Goal: Navigation & Orientation: Find specific page/section

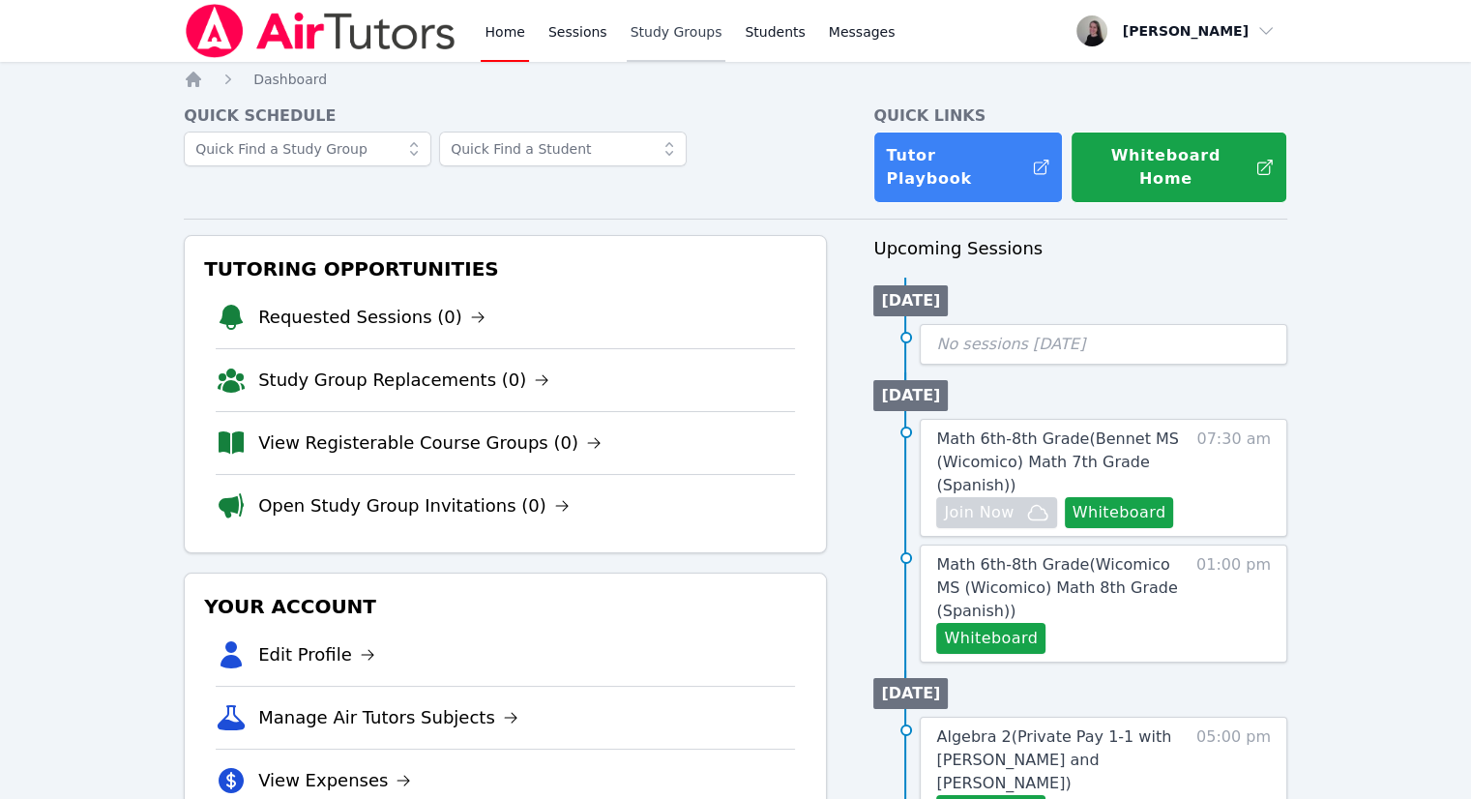
click at [643, 36] on link "Study Groups" at bounding box center [677, 31] width 100 height 62
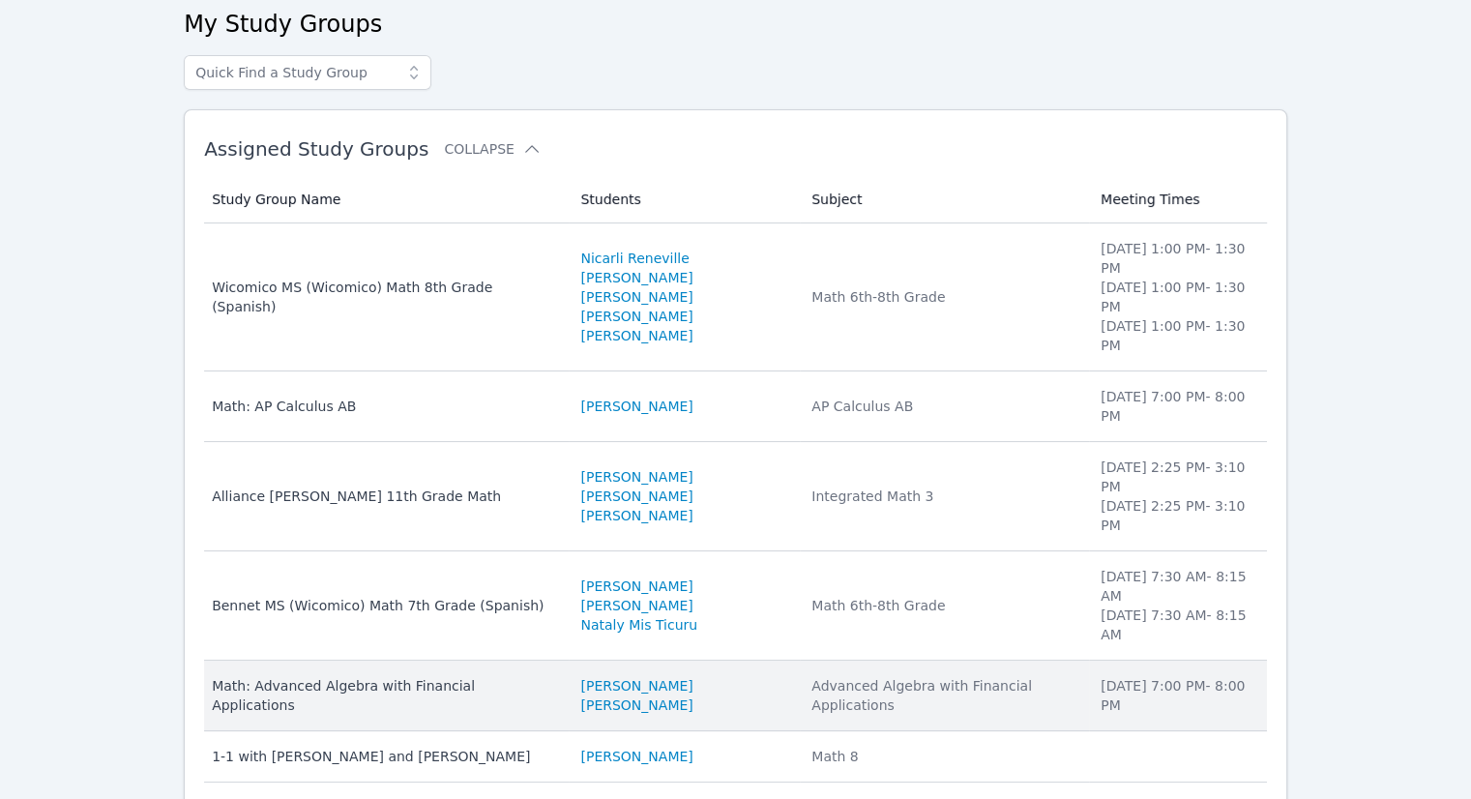
scroll to position [267, 0]
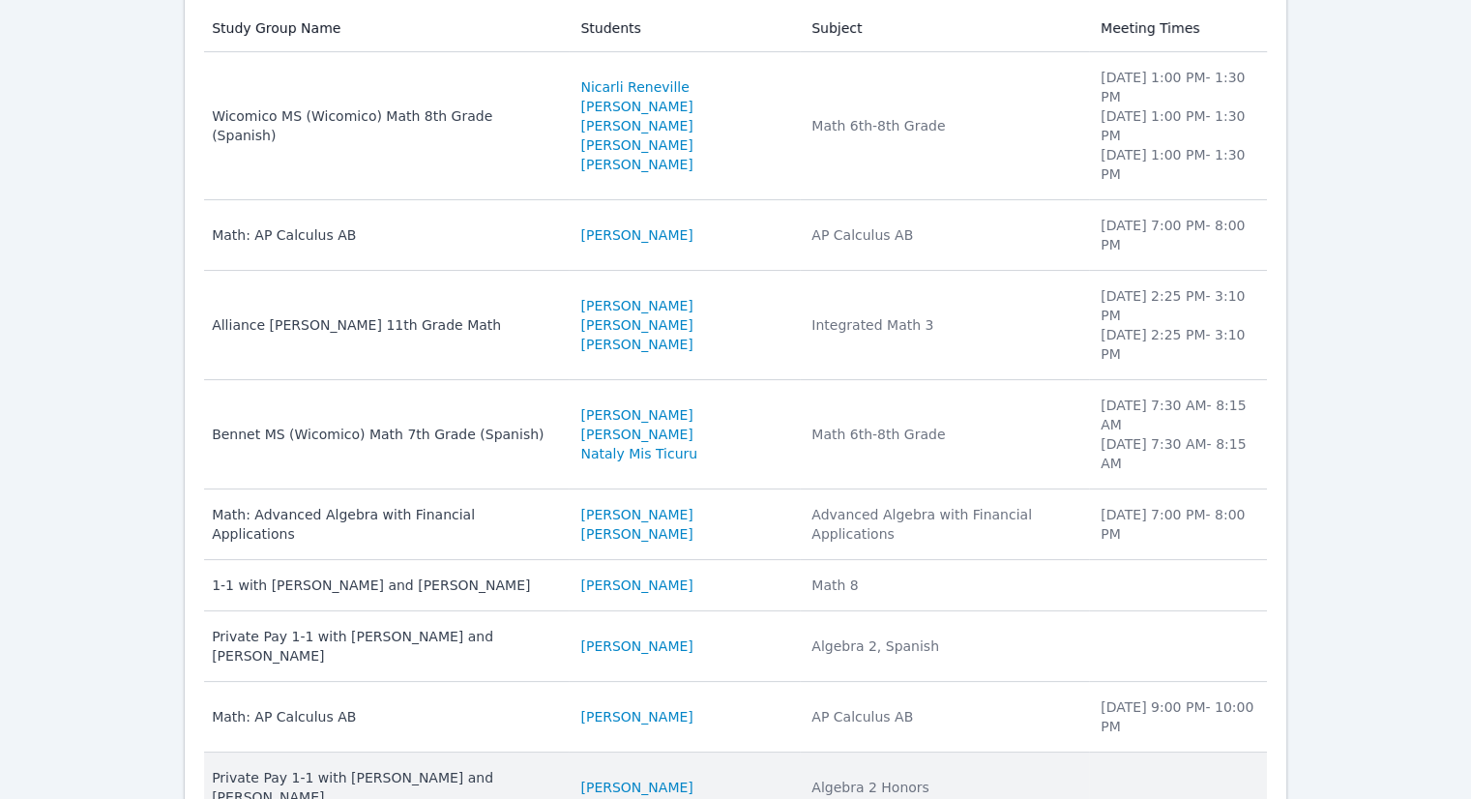
click at [398, 768] on div "Private Pay 1-1 with [PERSON_NAME] and [PERSON_NAME]" at bounding box center [384, 787] width 345 height 39
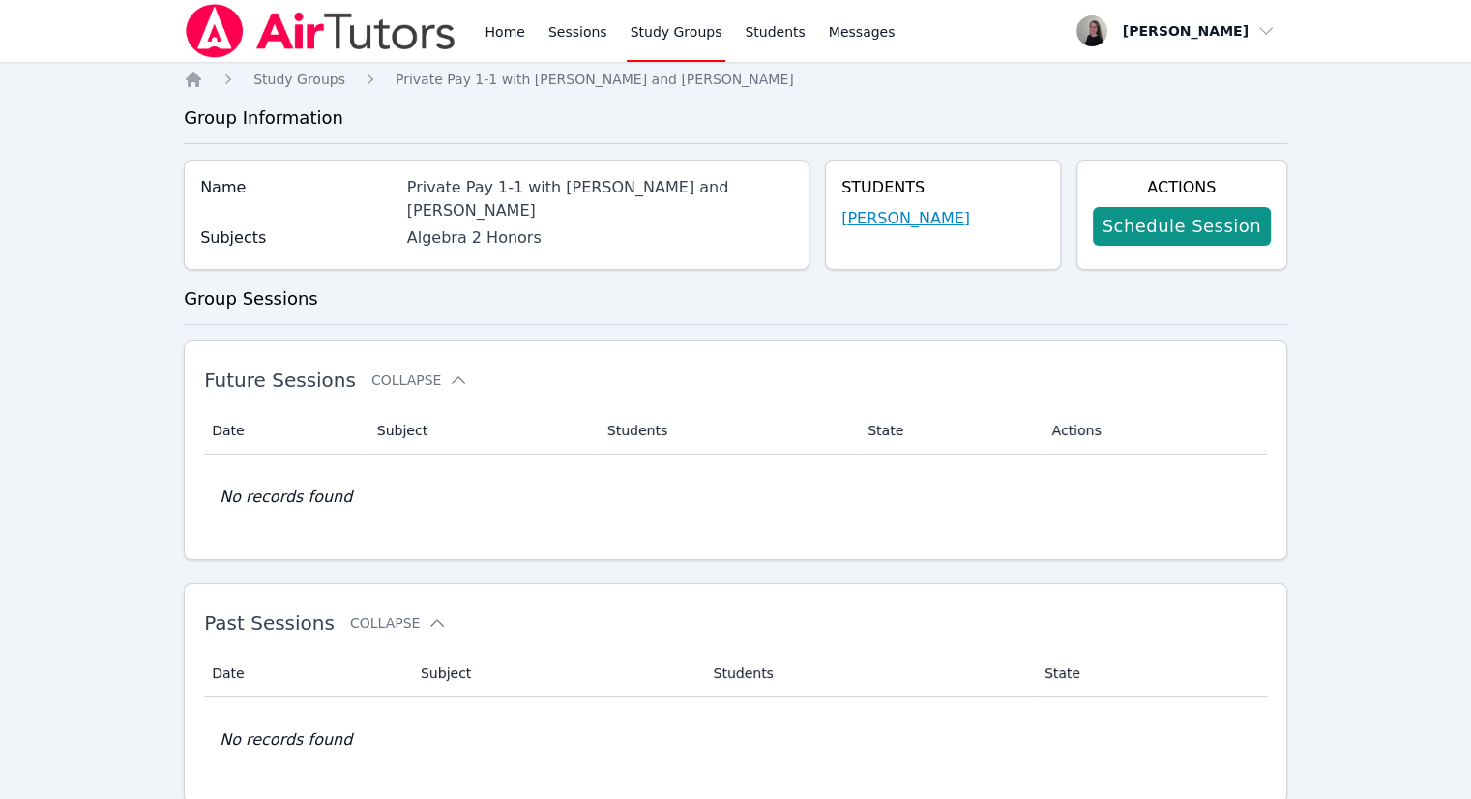
click at [894, 223] on link "[PERSON_NAME]" at bounding box center [906, 218] width 129 height 23
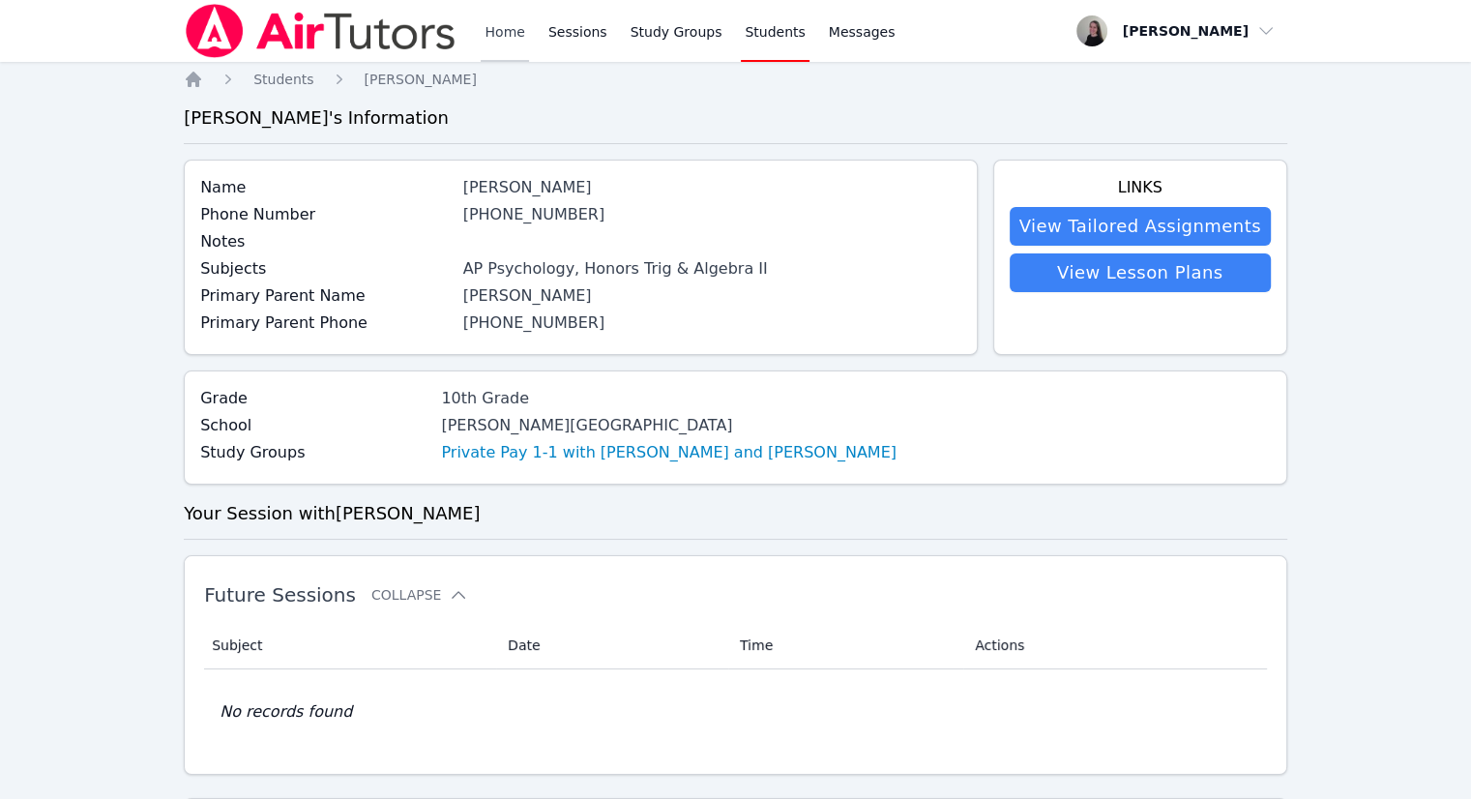
click at [512, 41] on link "Home" at bounding box center [504, 31] width 47 height 62
